Goal: Transaction & Acquisition: Purchase product/service

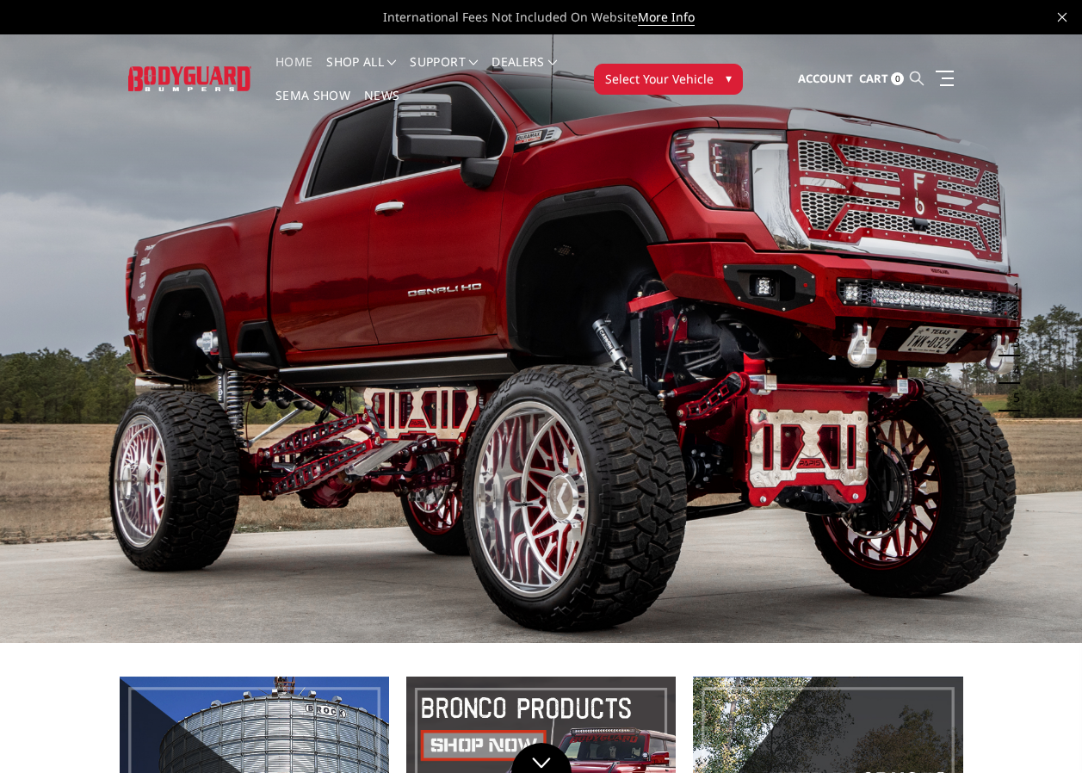
click at [918, 76] on icon at bounding box center [917, 78] width 14 height 14
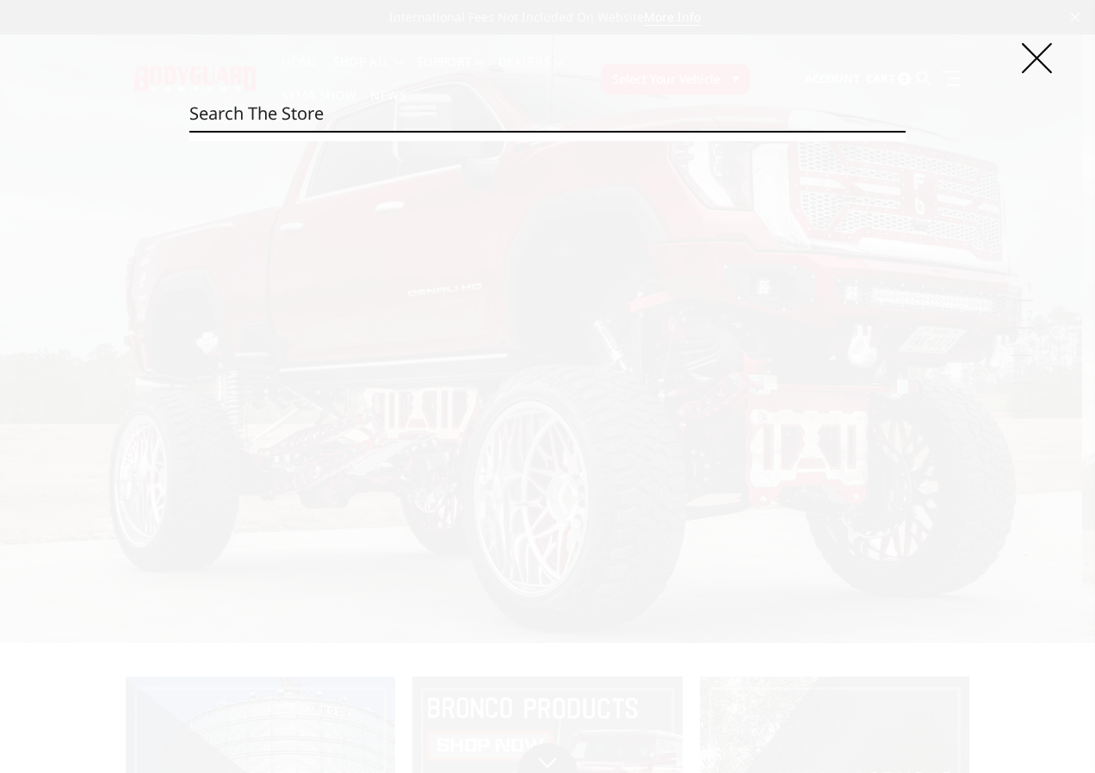
click at [623, 114] on input "Search" at bounding box center [547, 113] width 716 height 34
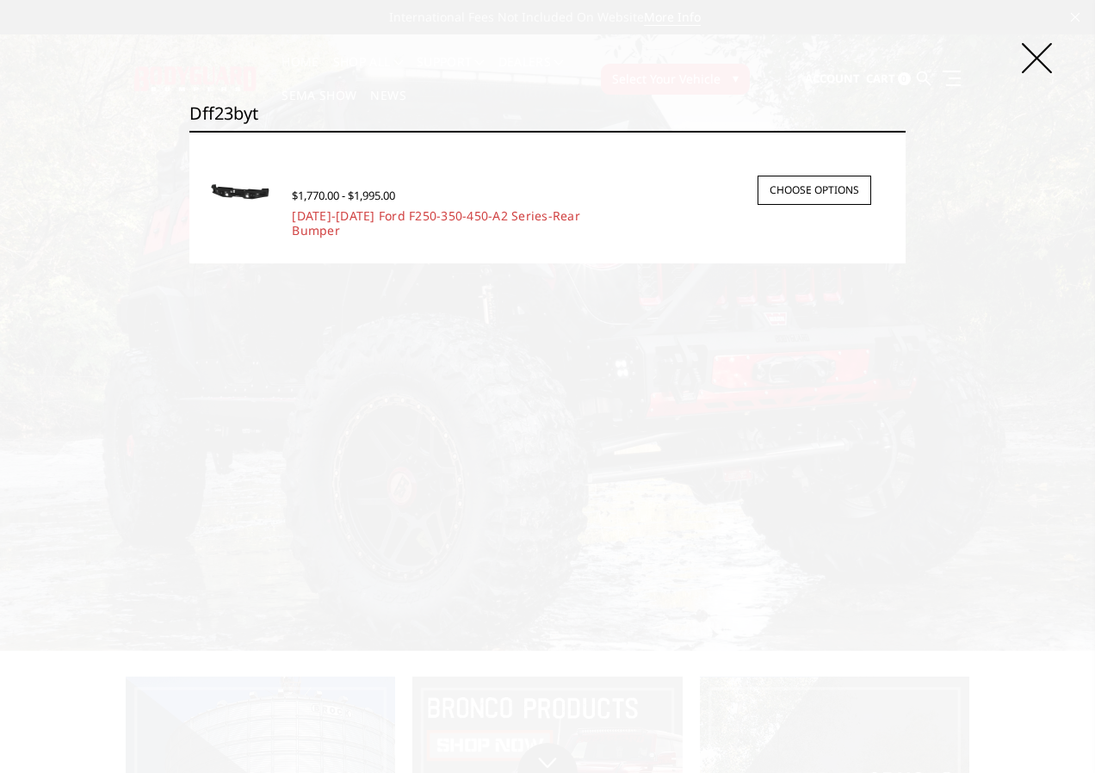
type input "dff23byt"
click at [395, 195] on span "$1,770.00 - $1,995.00" at bounding box center [343, 195] width 103 height 15
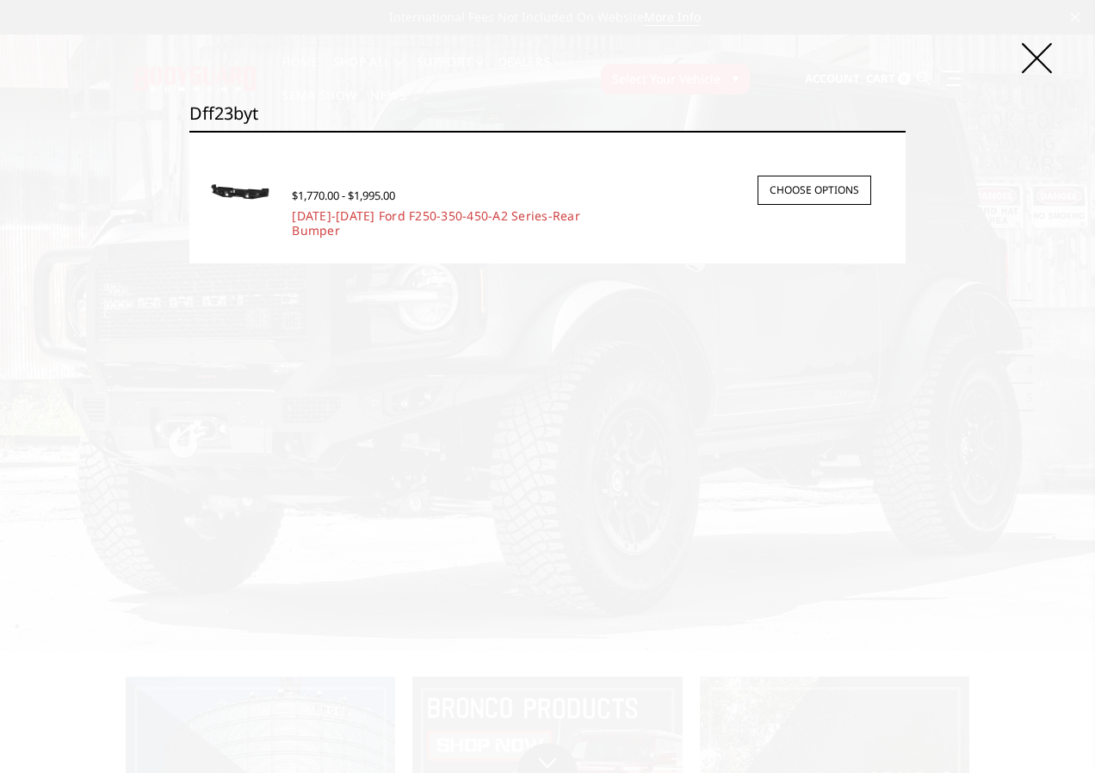
click at [259, 192] on img at bounding box center [241, 192] width 68 height 39
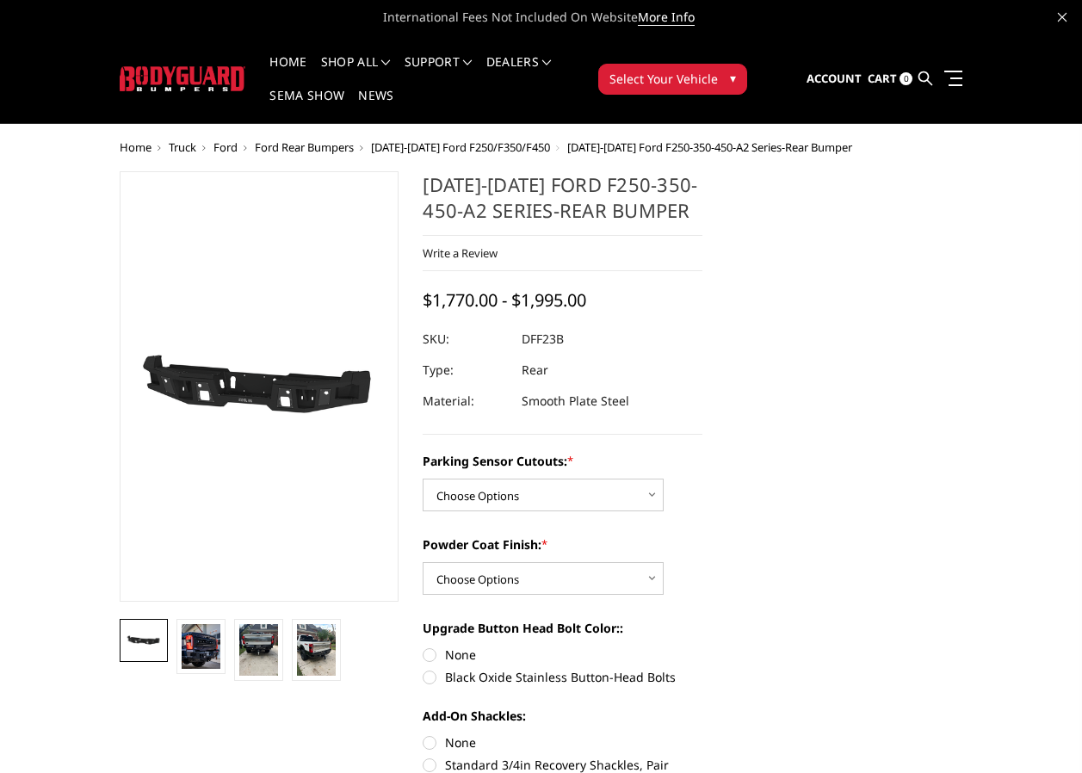
scroll to position [86, 0]
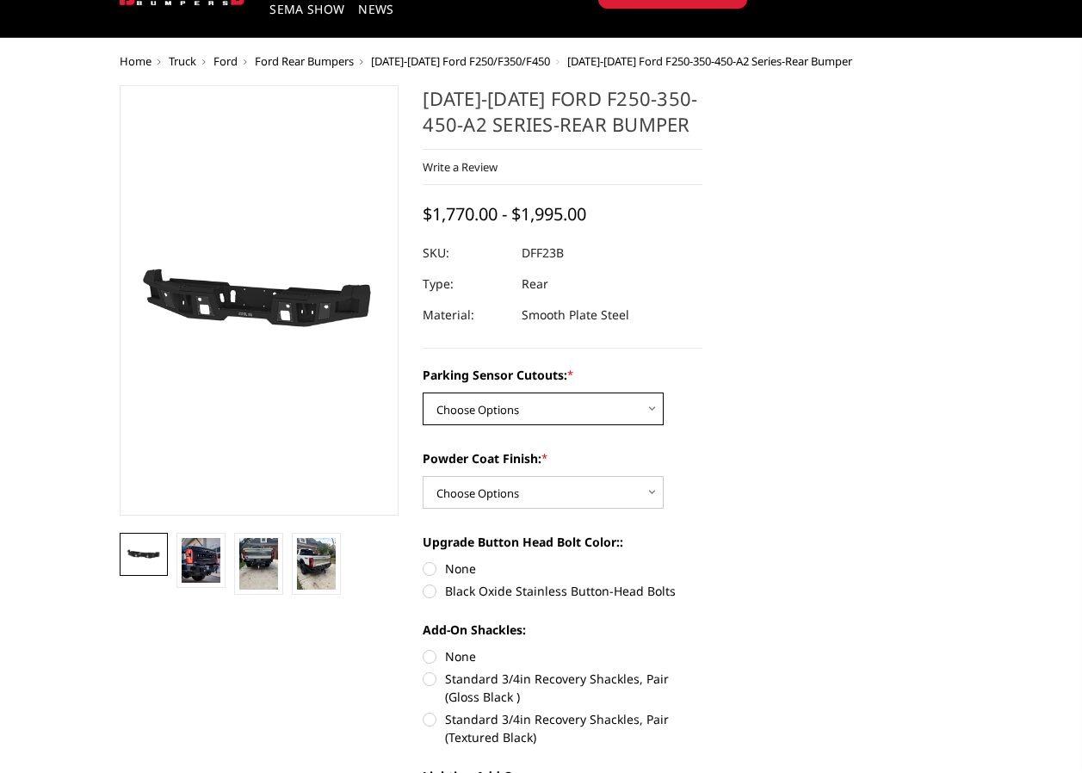
click at [576, 399] on select "Choose Options Yes-With Parking Sensor Cutouts No-Without Parking Sensor Cutouts" at bounding box center [543, 409] width 241 height 33
select select "2436"
click at [423, 393] on select "Choose Options Yes-With Parking Sensor Cutouts No-Without Parking Sensor Cutouts" at bounding box center [543, 409] width 241 height 33
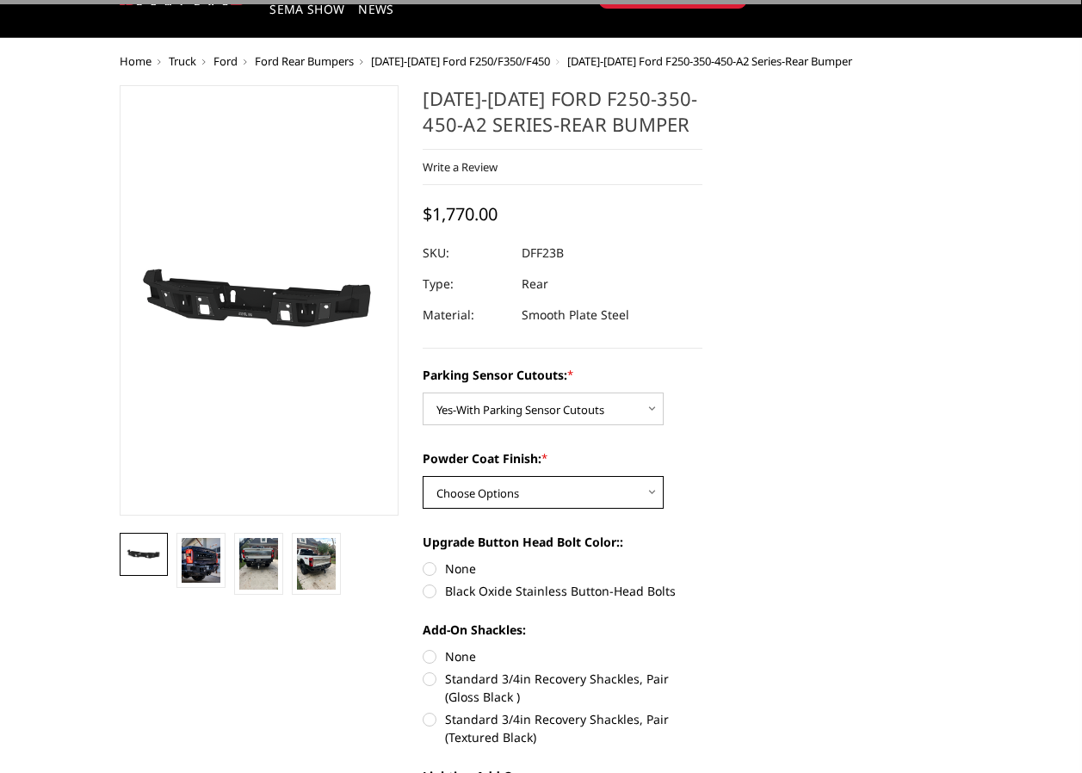
click at [558, 490] on select "Choose Options Bare Metal Textured Black Powder Coat" at bounding box center [543, 492] width 241 height 33
select select "2439"
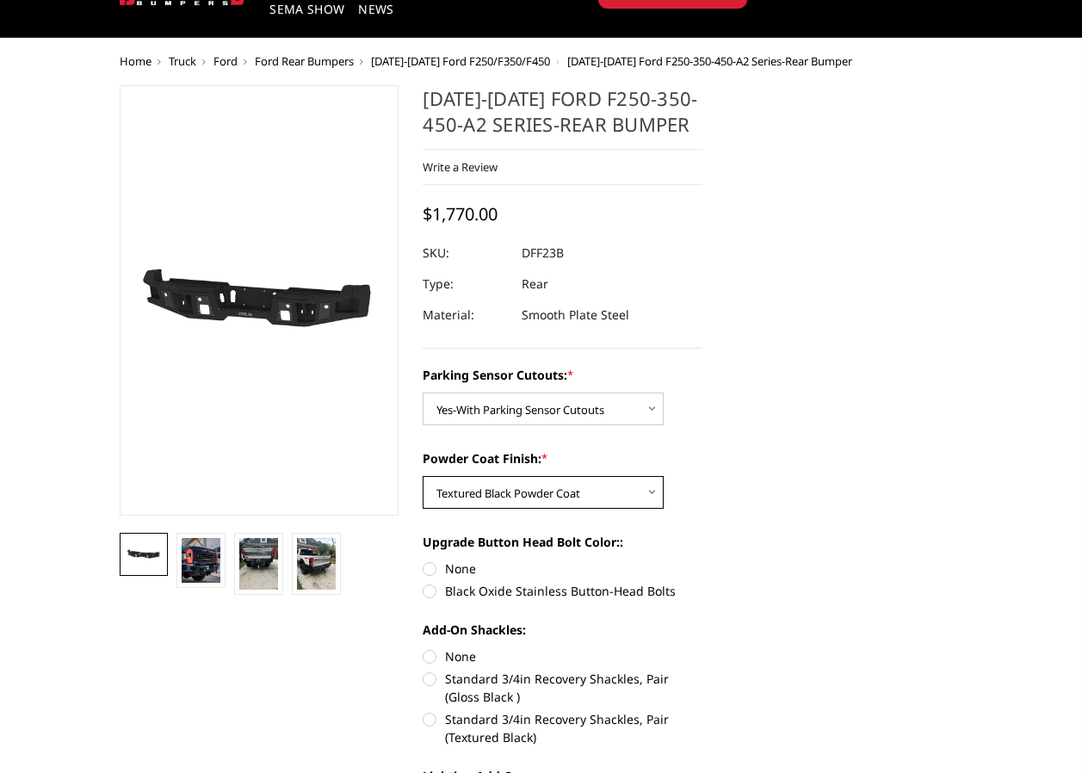
click at [423, 476] on select "Choose Options Bare Metal Textured Black Powder Coat" at bounding box center [543, 492] width 241 height 33
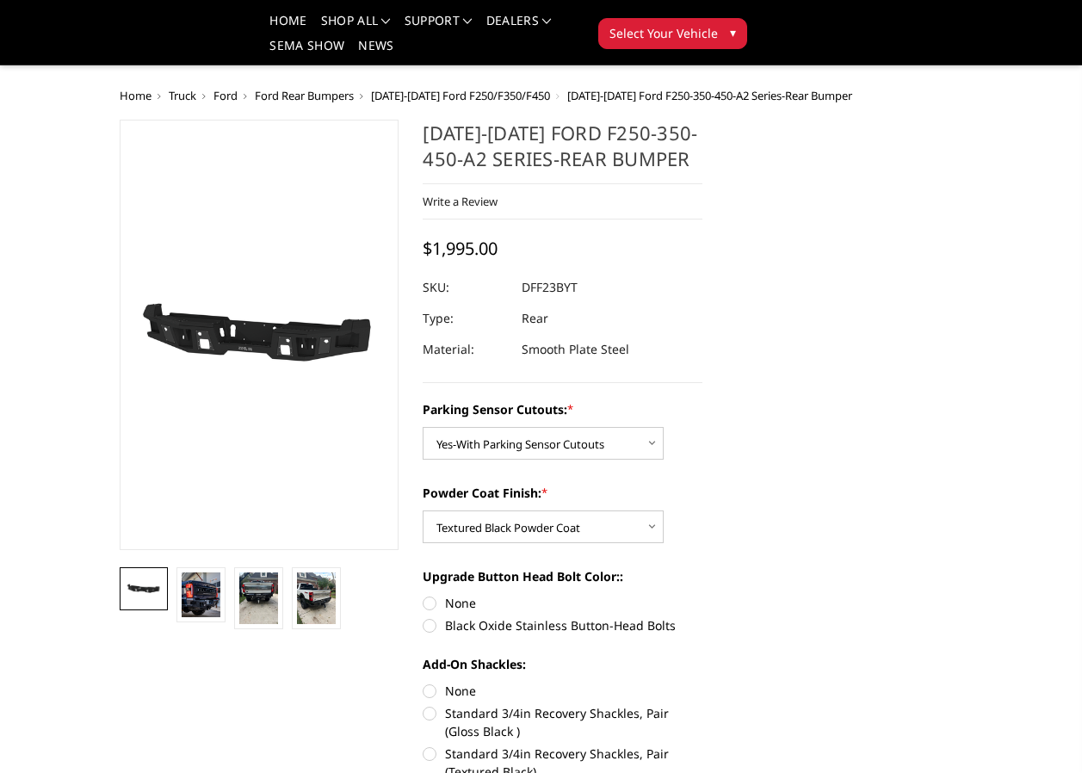
scroll to position [0, 0]
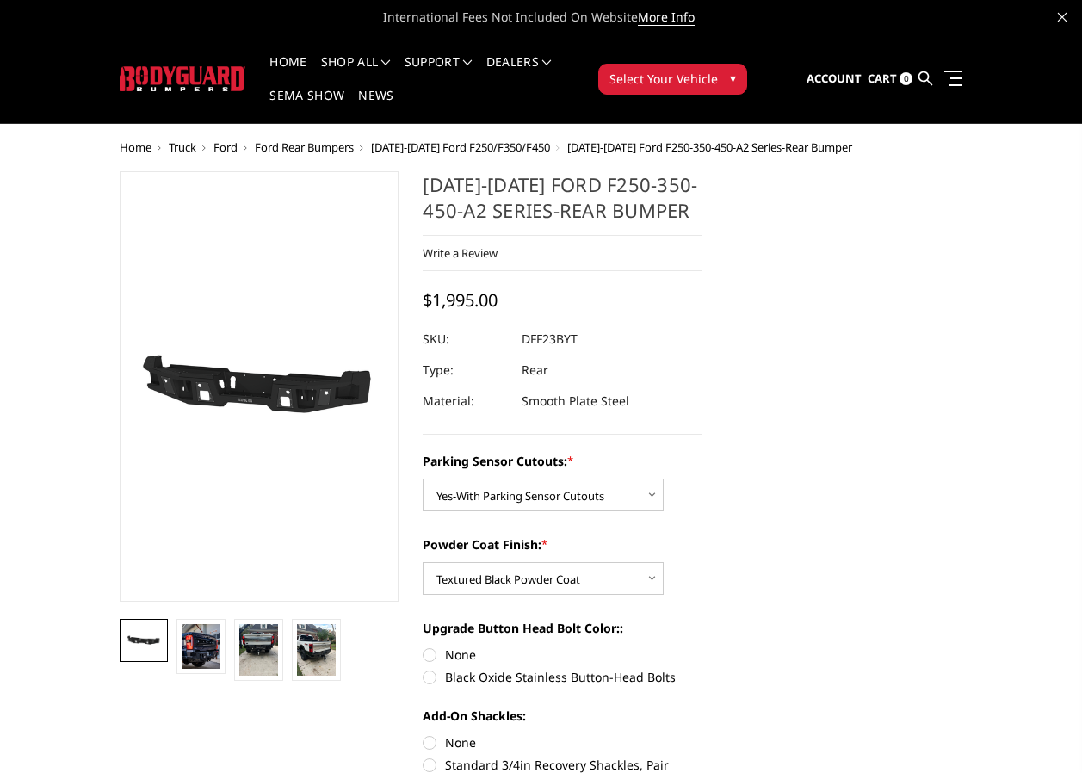
click at [556, 343] on dd "DFF23BYT" at bounding box center [550, 339] width 56 height 31
drag, startPoint x: 556, startPoint y: 343, endPoint x: 538, endPoint y: 334, distance: 20.0
click at [538, 334] on dd "DFF23BYT" at bounding box center [550, 339] width 56 height 31
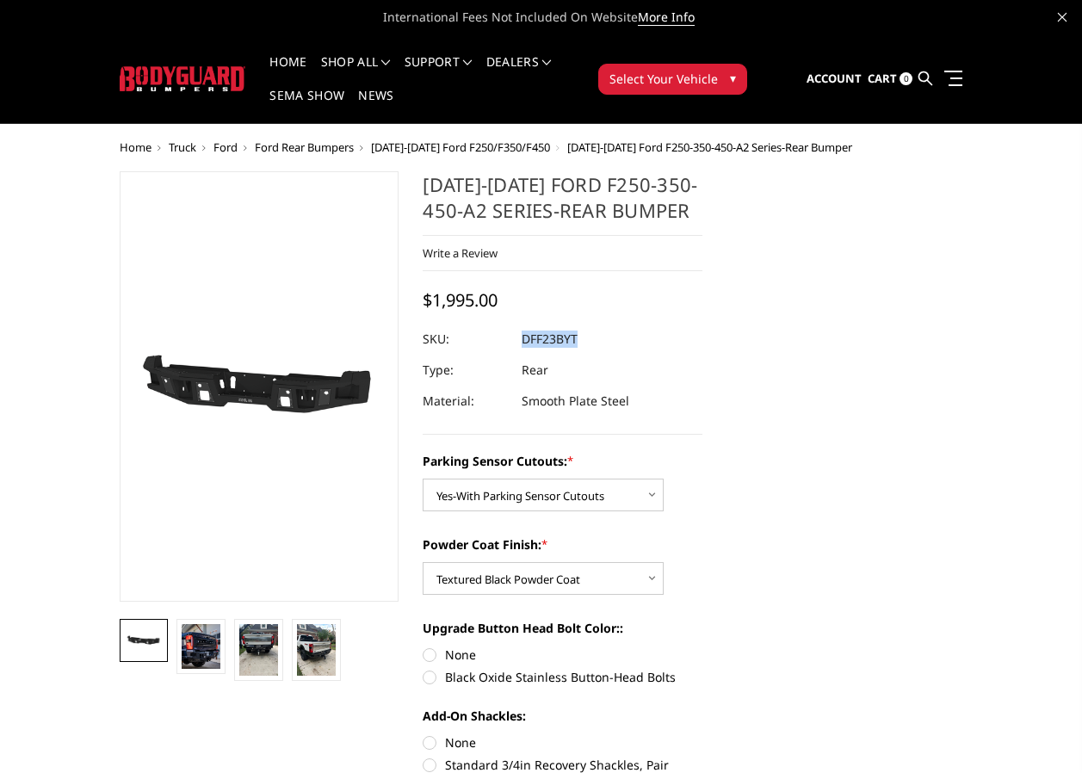
copy dd "DFF23BYT"
